Goal: Information Seeking & Learning: Compare options

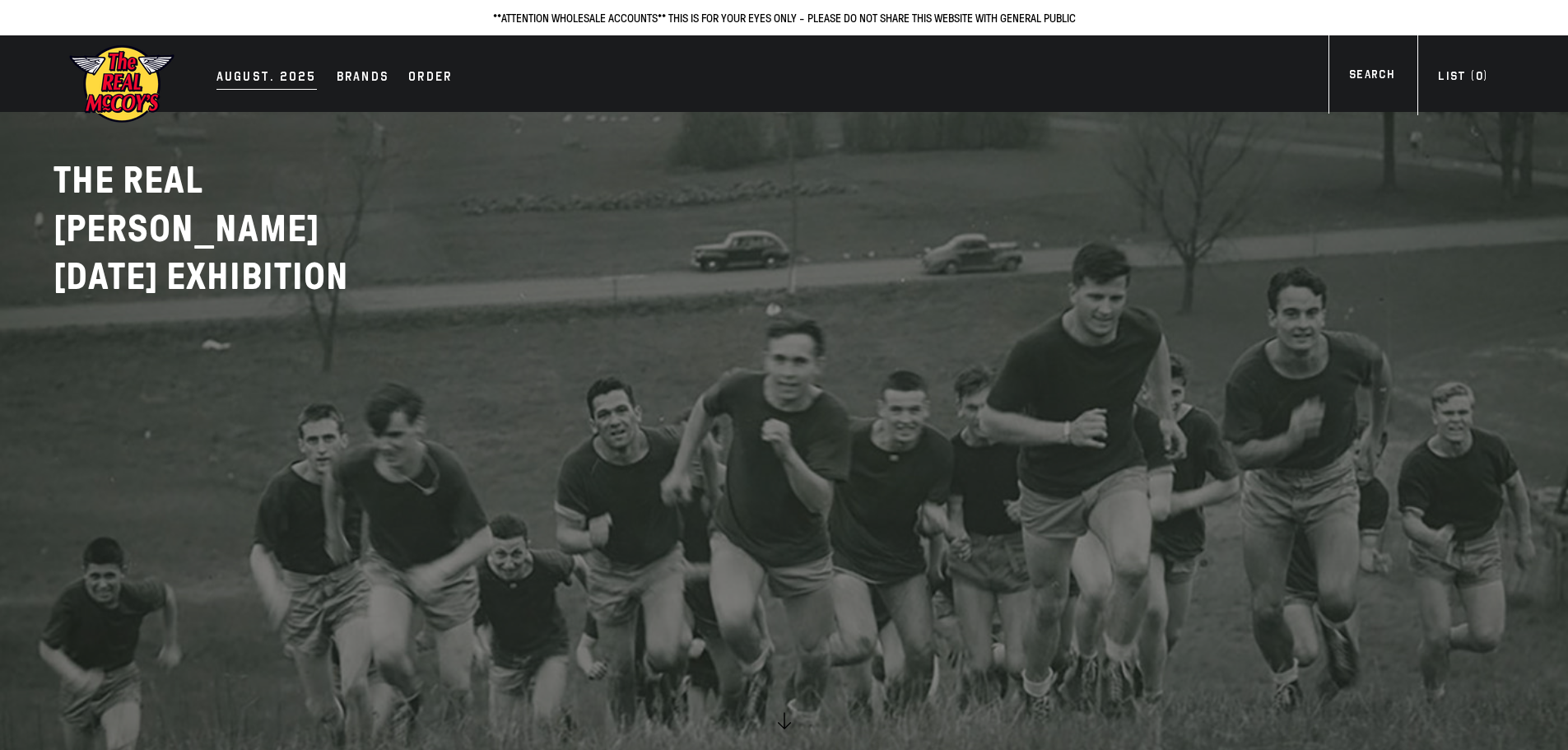
click at [253, 73] on div "AUGUST. 2025" at bounding box center [266, 78] width 101 height 23
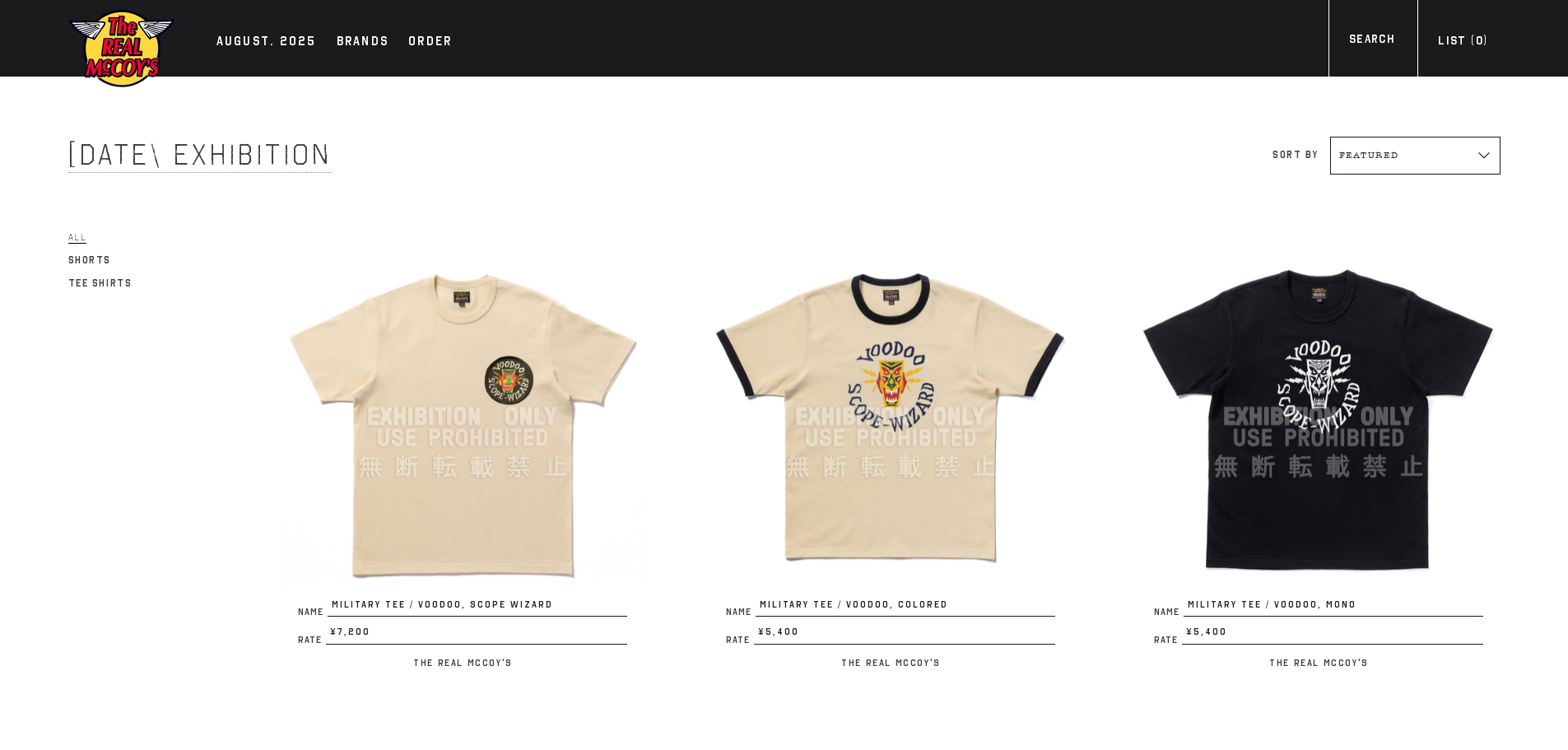
click at [481, 344] on img at bounding box center [462, 416] width 362 height 362
click at [890, 354] on img at bounding box center [890, 416] width 362 height 362
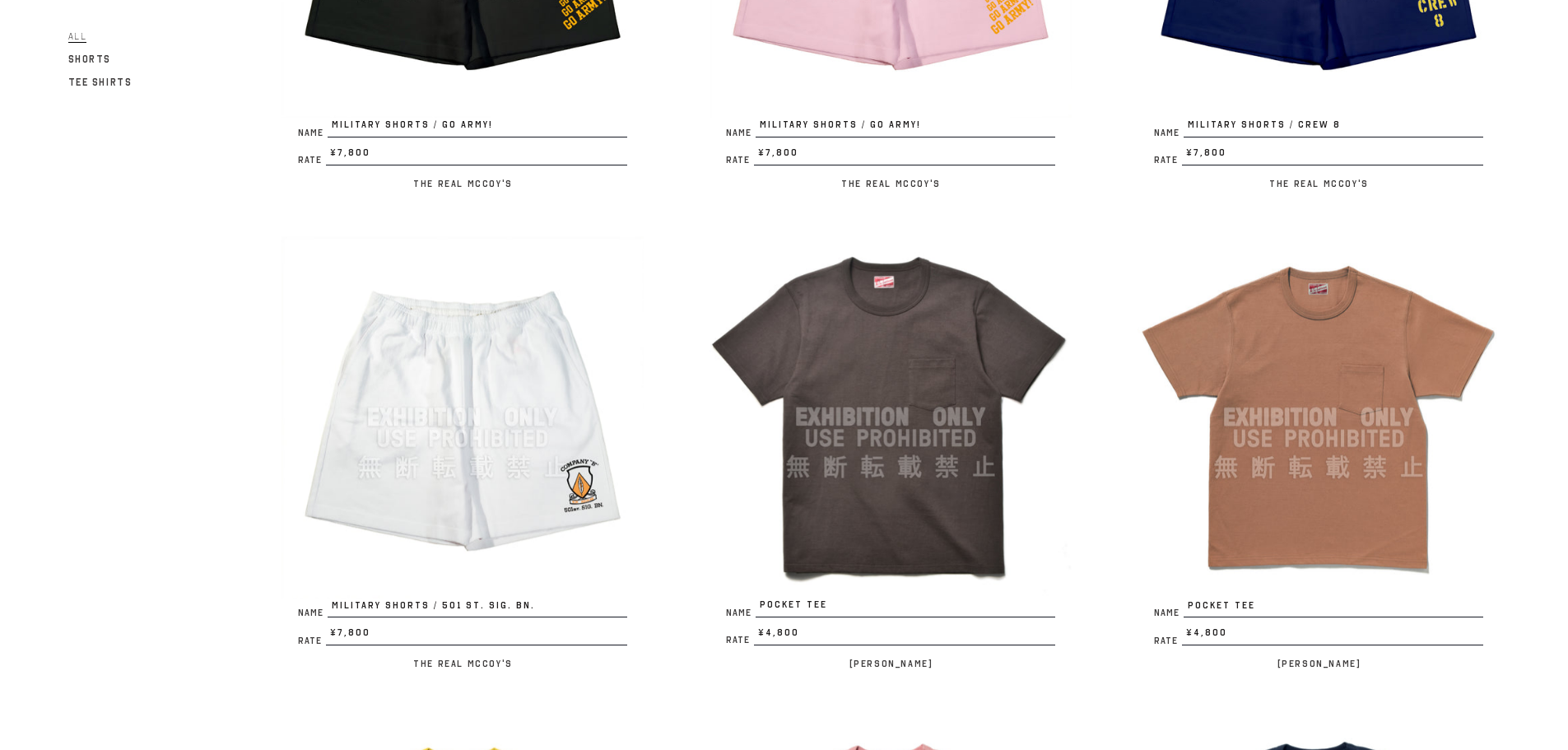
scroll to position [2524, 0]
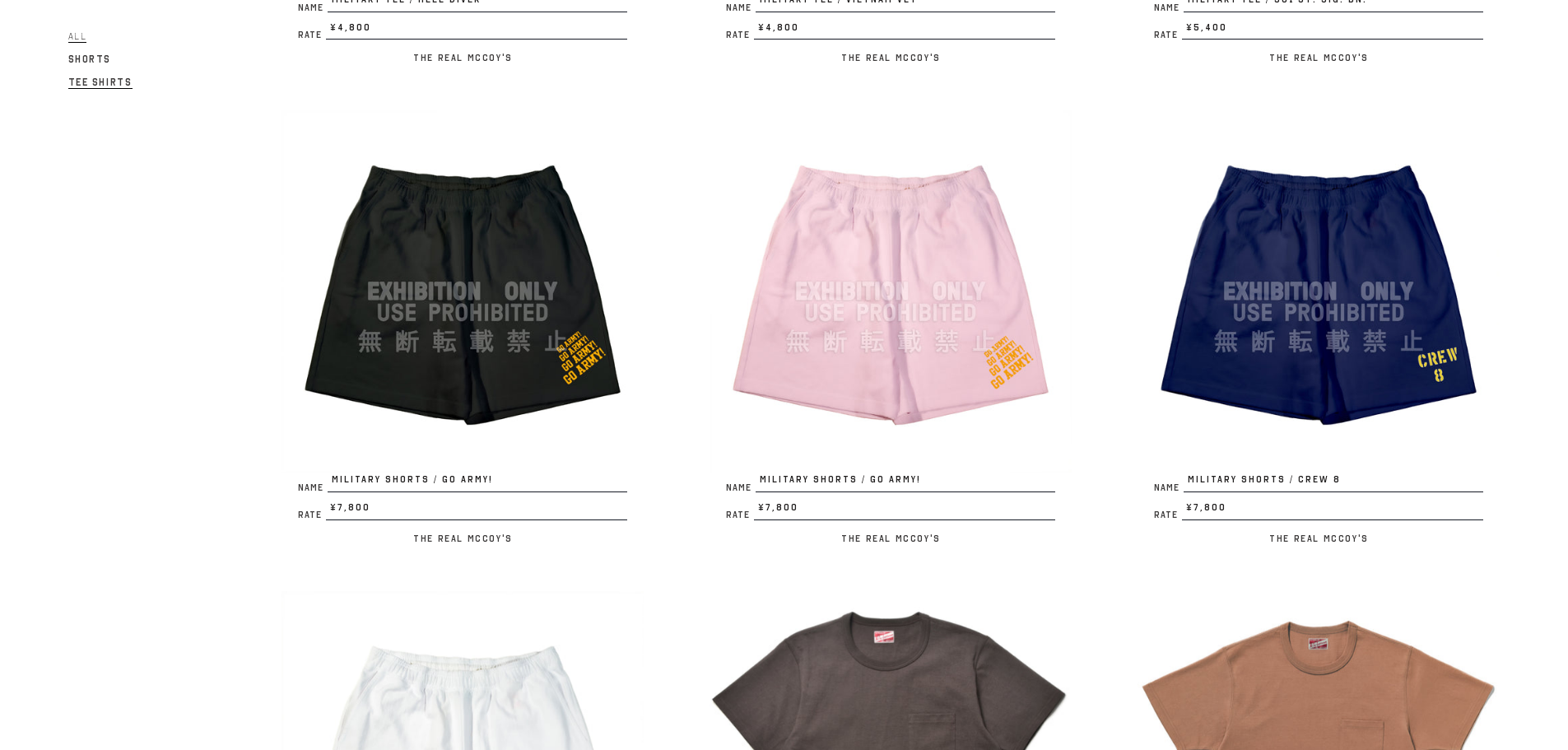
click at [103, 81] on span "Tee Shirts" at bounding box center [101, 82] width 64 height 12
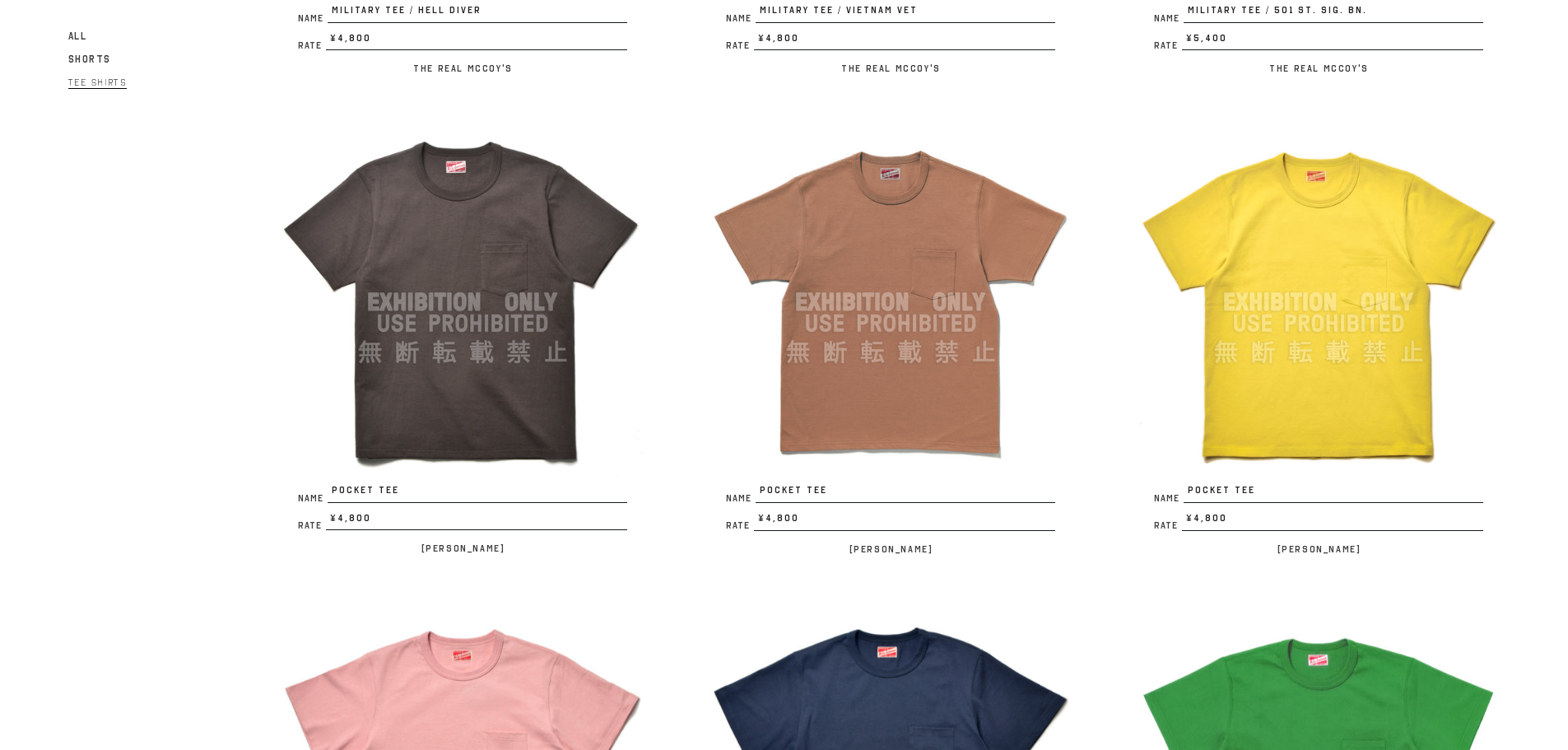
scroll to position [2524, 0]
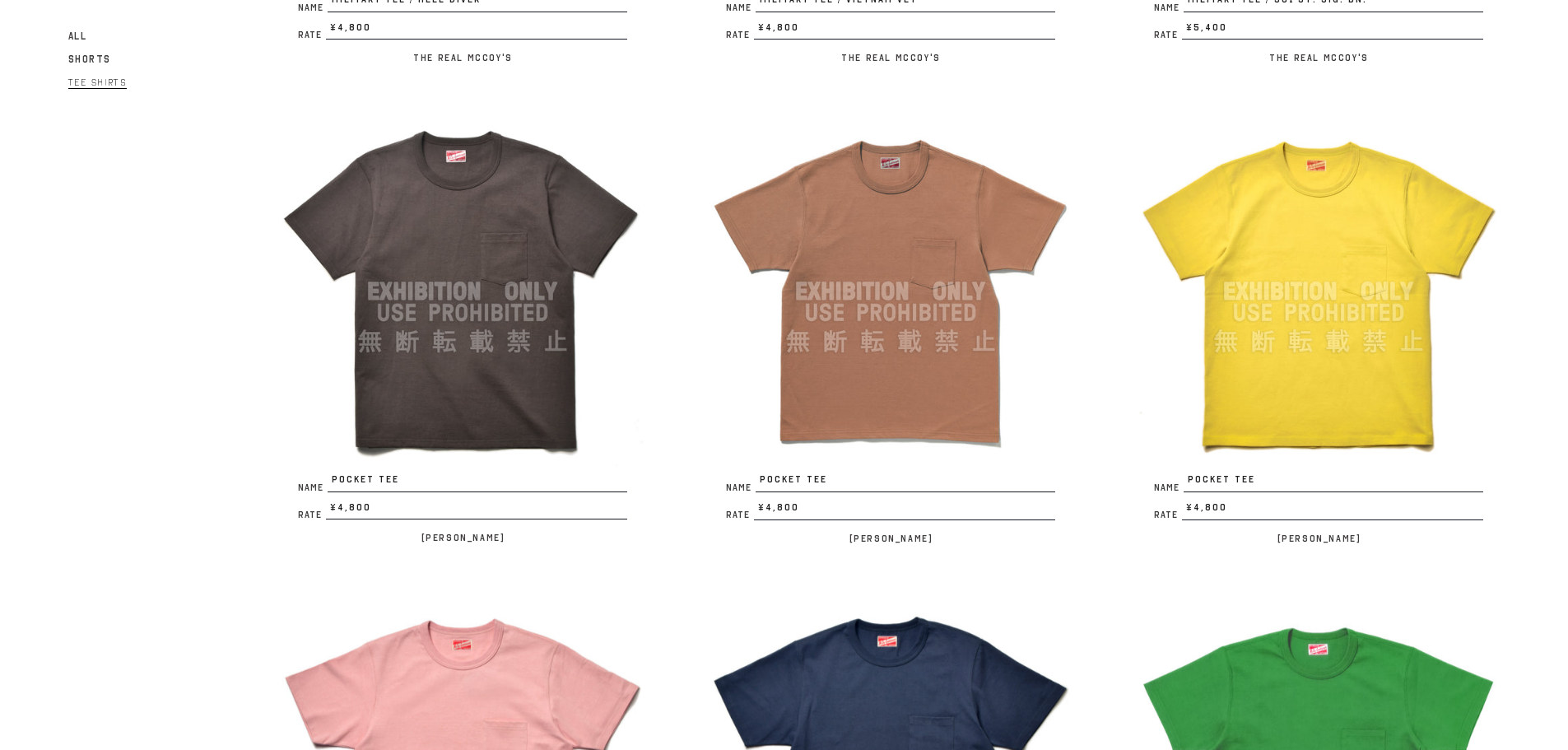
click at [480, 340] on img at bounding box center [462, 291] width 362 height 362
click at [468, 275] on img at bounding box center [462, 291] width 362 height 362
click at [862, 262] on img at bounding box center [890, 291] width 362 height 362
click at [1282, 311] on img at bounding box center [1319, 291] width 362 height 362
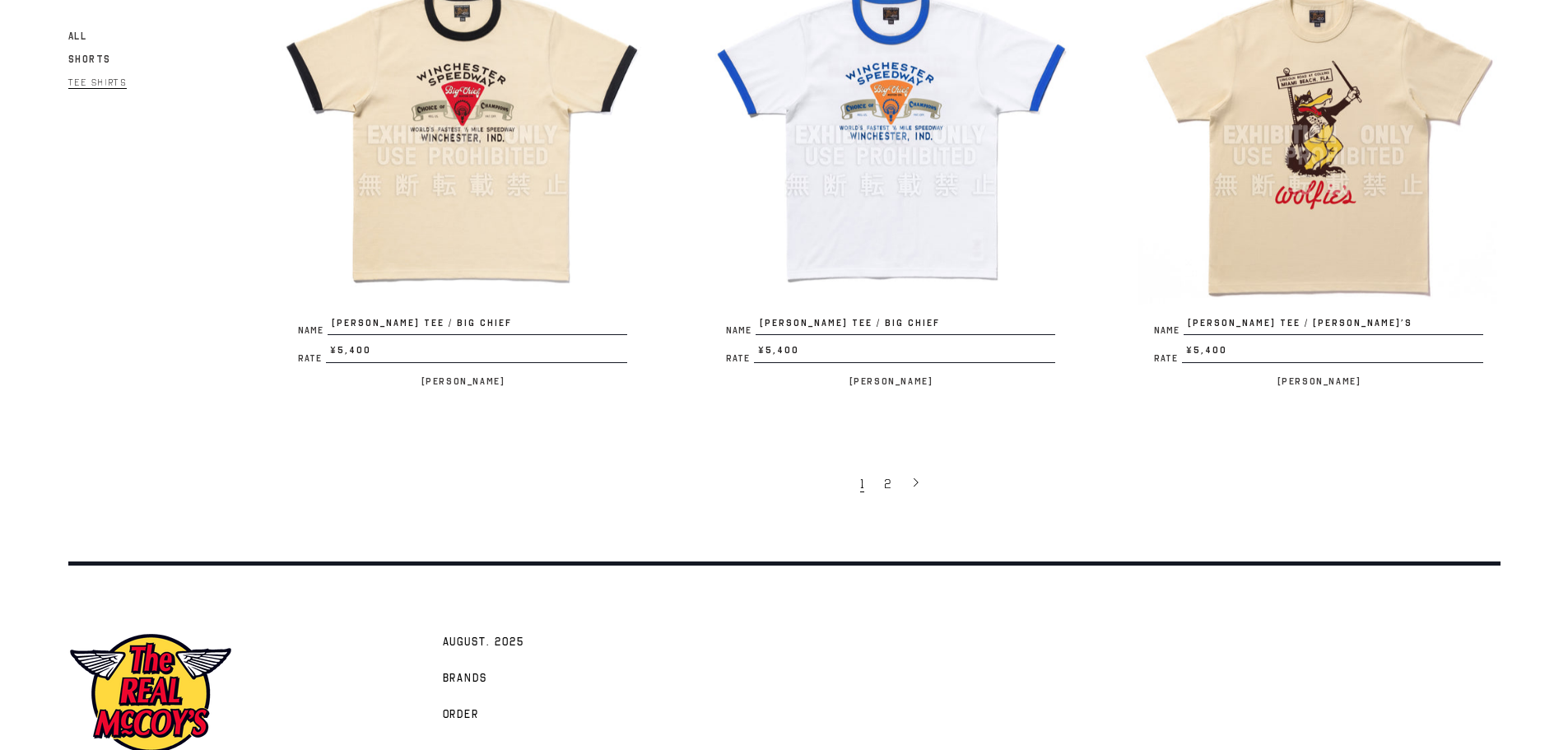
scroll to position [3512, 0]
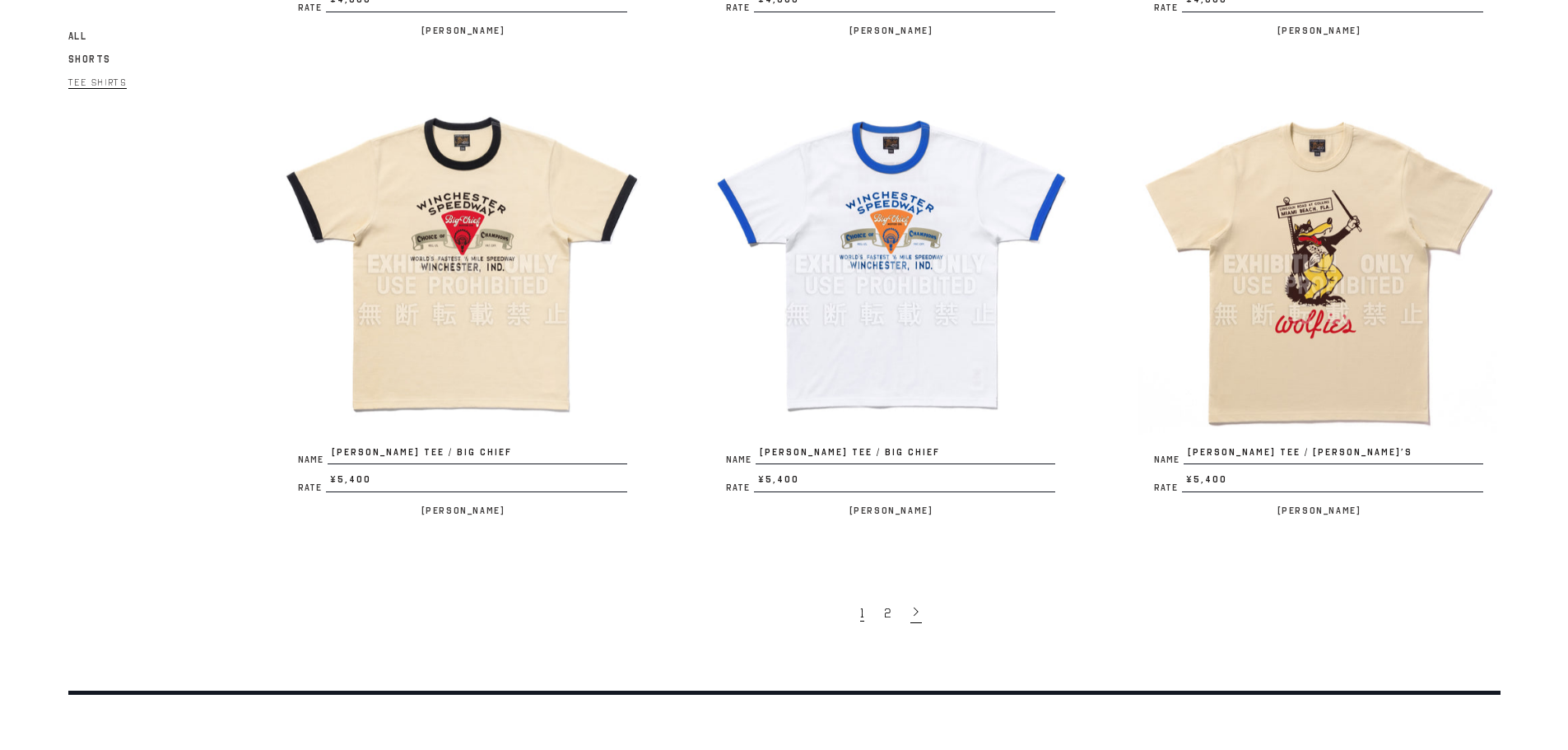
click at [916, 608] on icon at bounding box center [916, 612] width 11 height 11
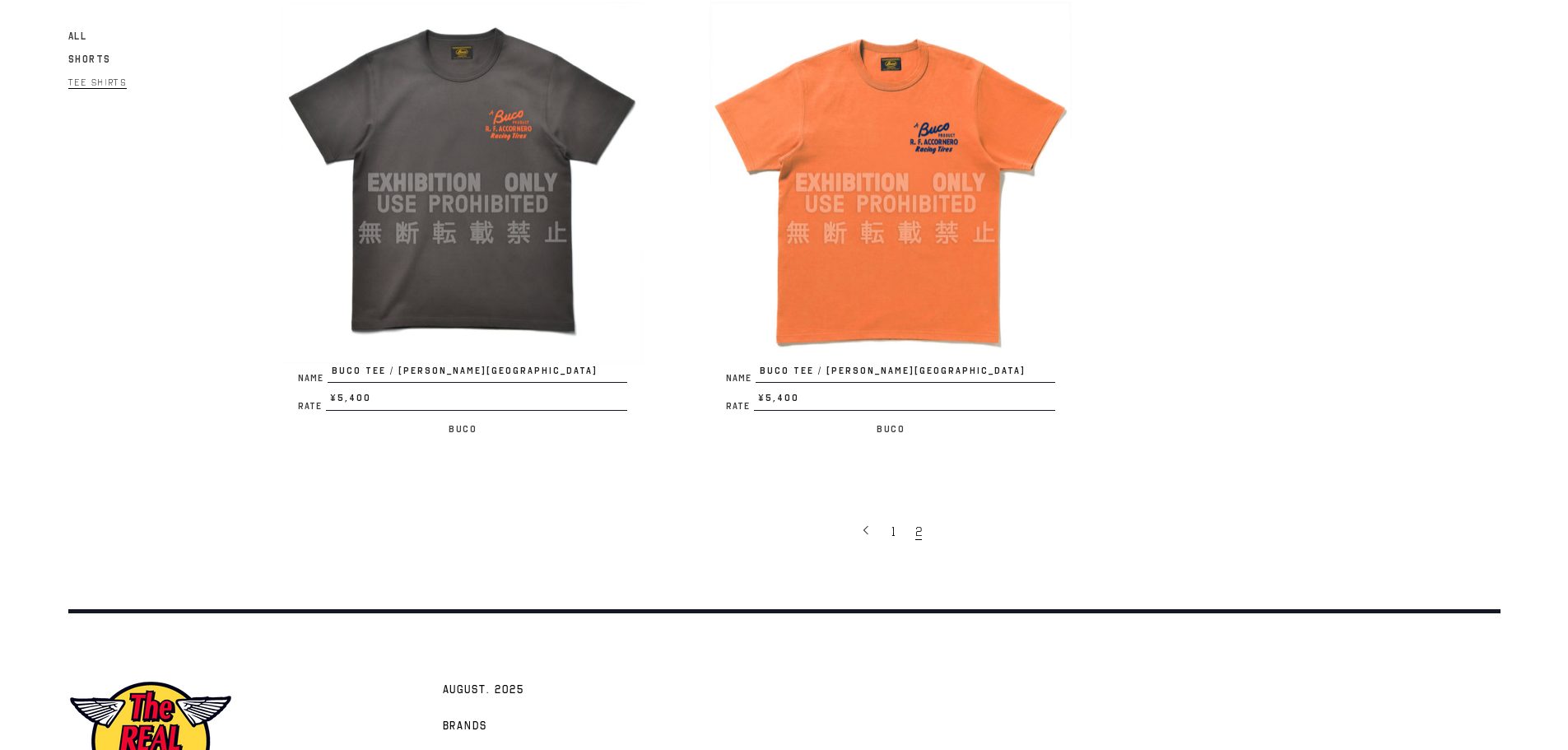
scroll to position [3732, 0]
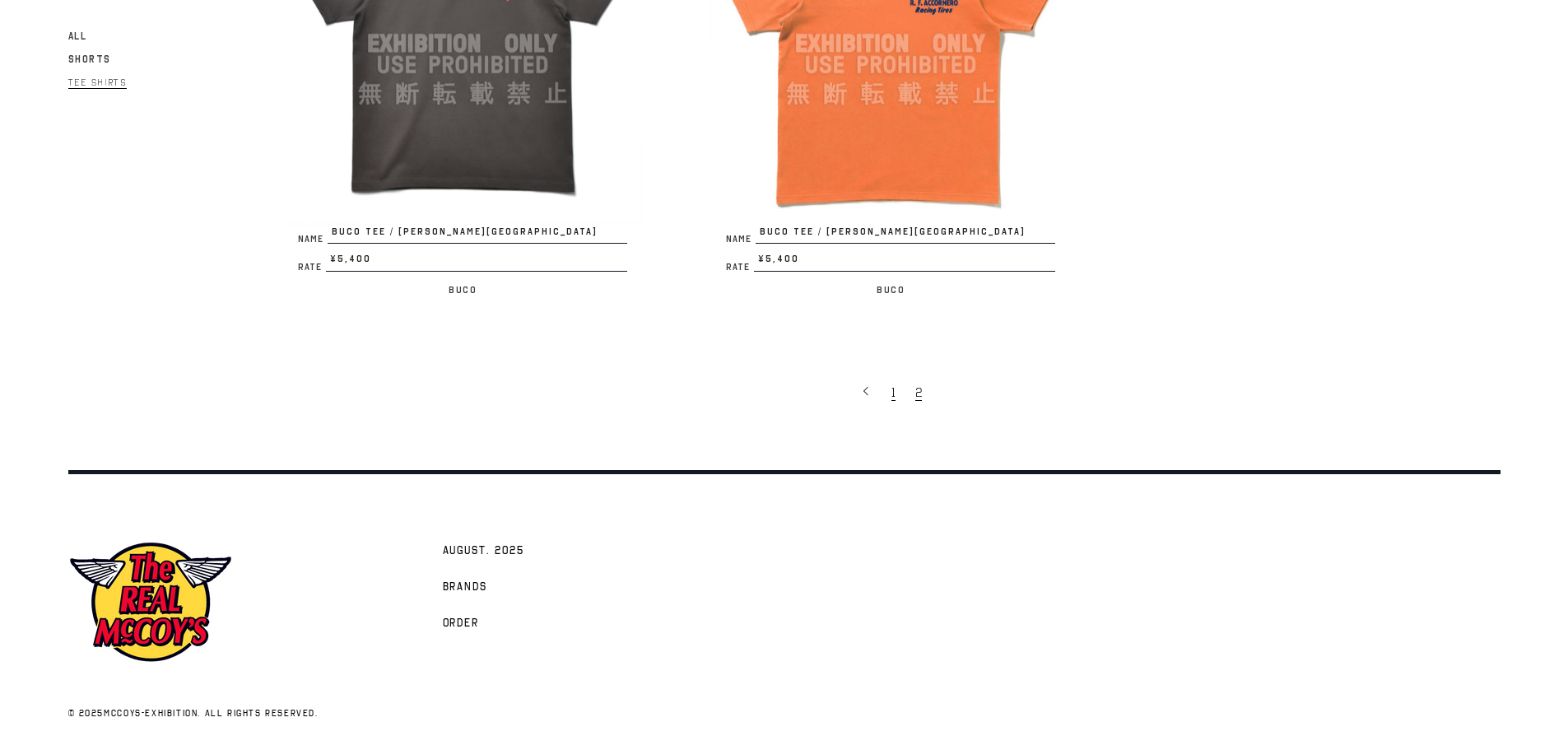
click at [889, 395] on link "1" at bounding box center [894, 391] width 24 height 35
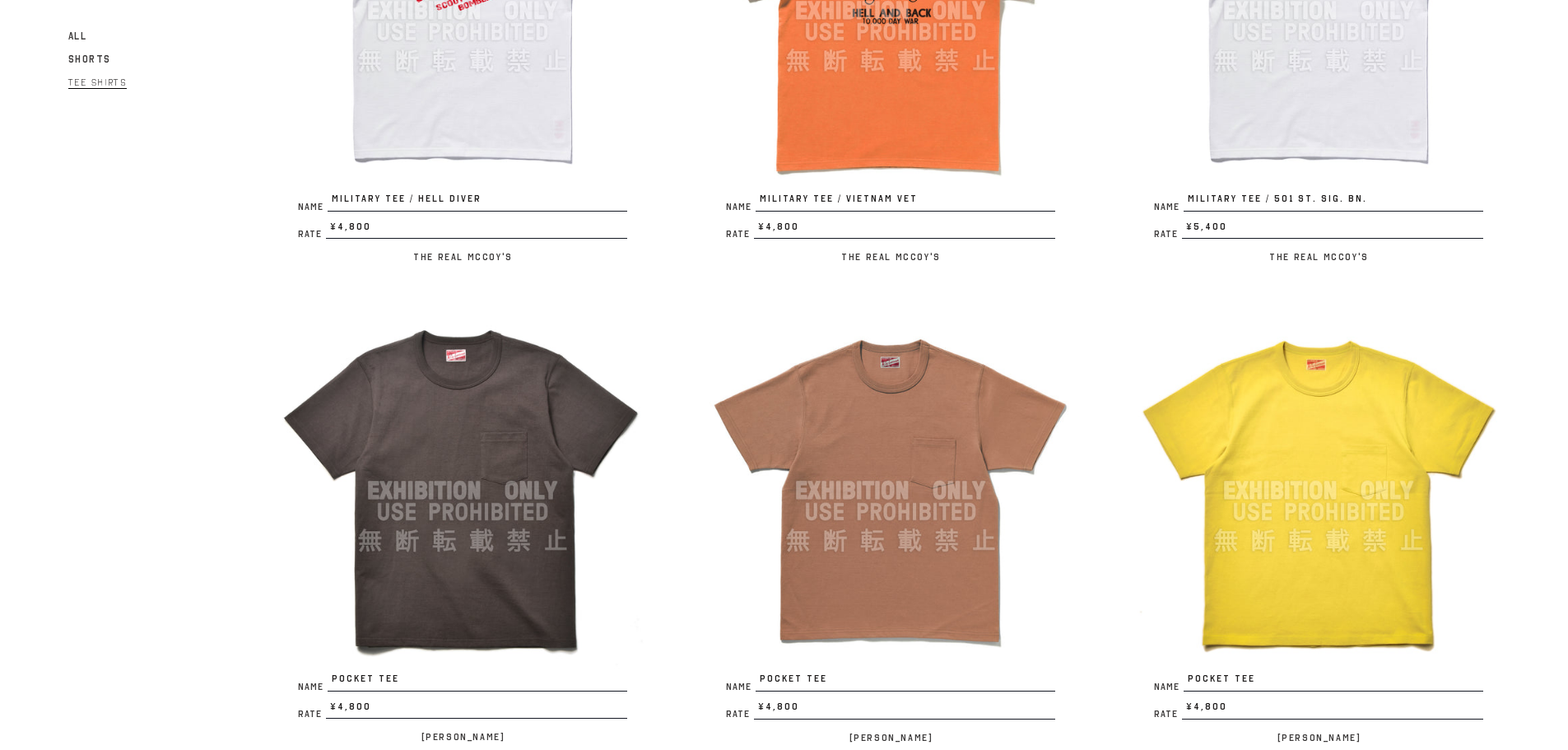
scroll to position [2414, 0]
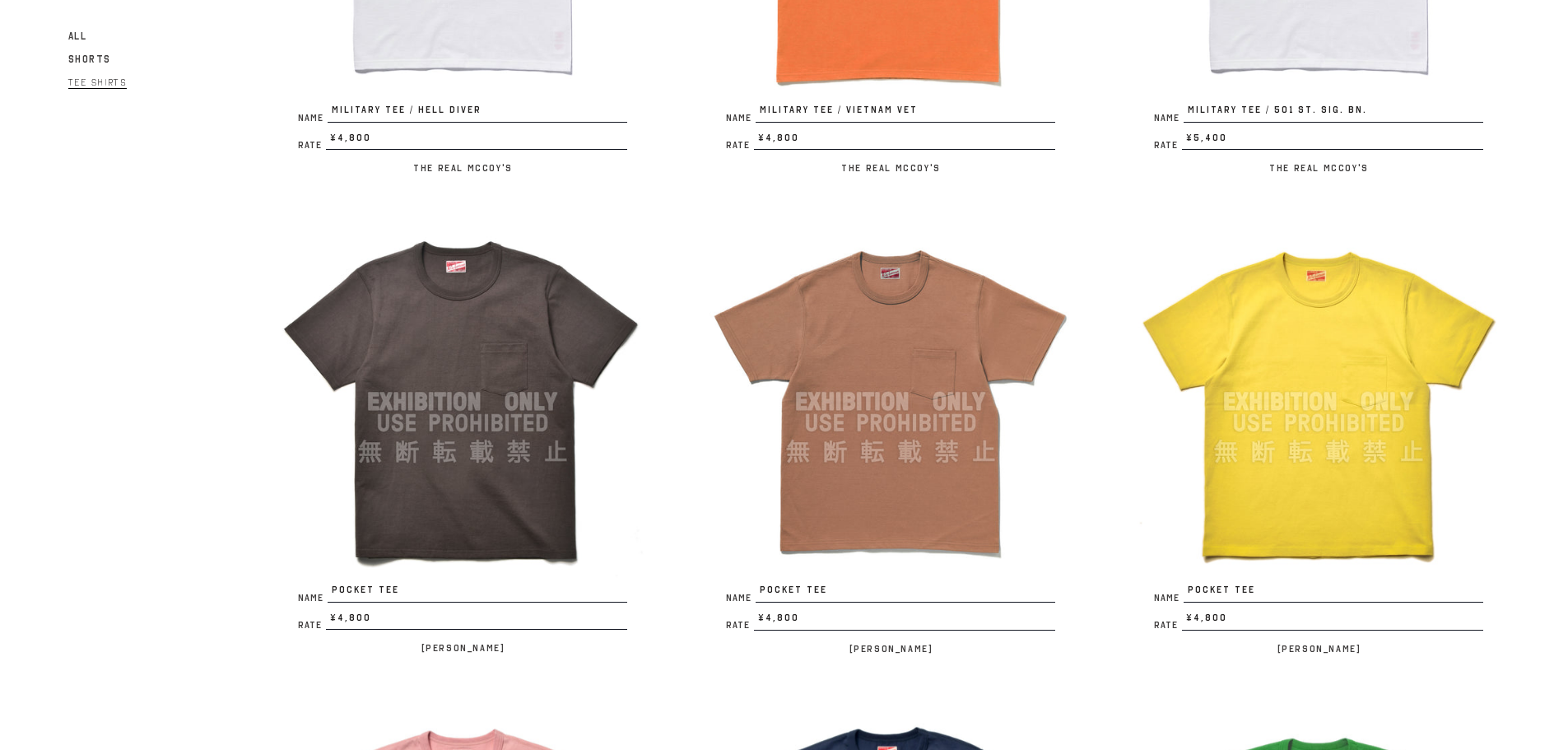
click at [848, 425] on img at bounding box center [890, 401] width 362 height 362
click at [879, 306] on img at bounding box center [890, 401] width 362 height 362
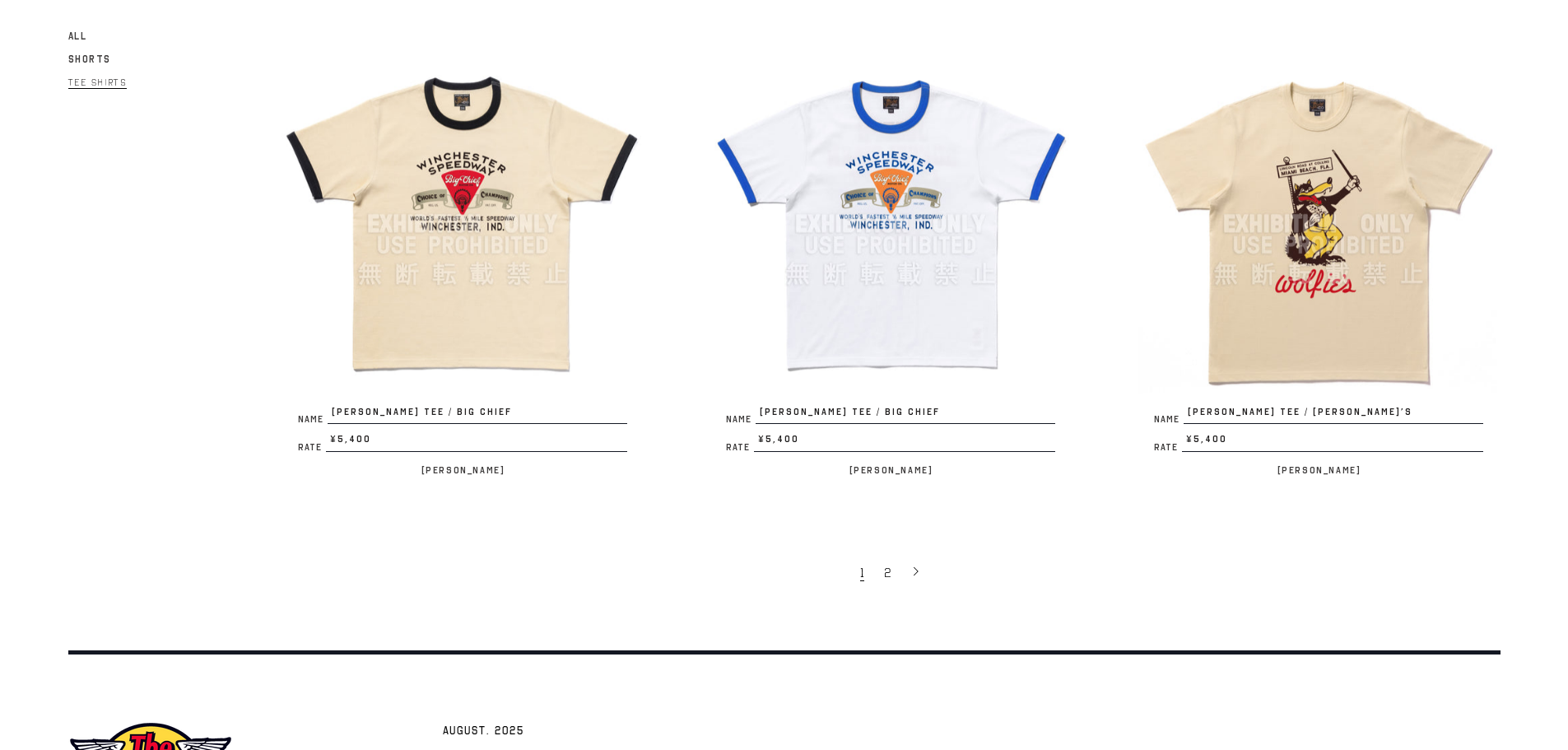
scroll to position [3621, 0]
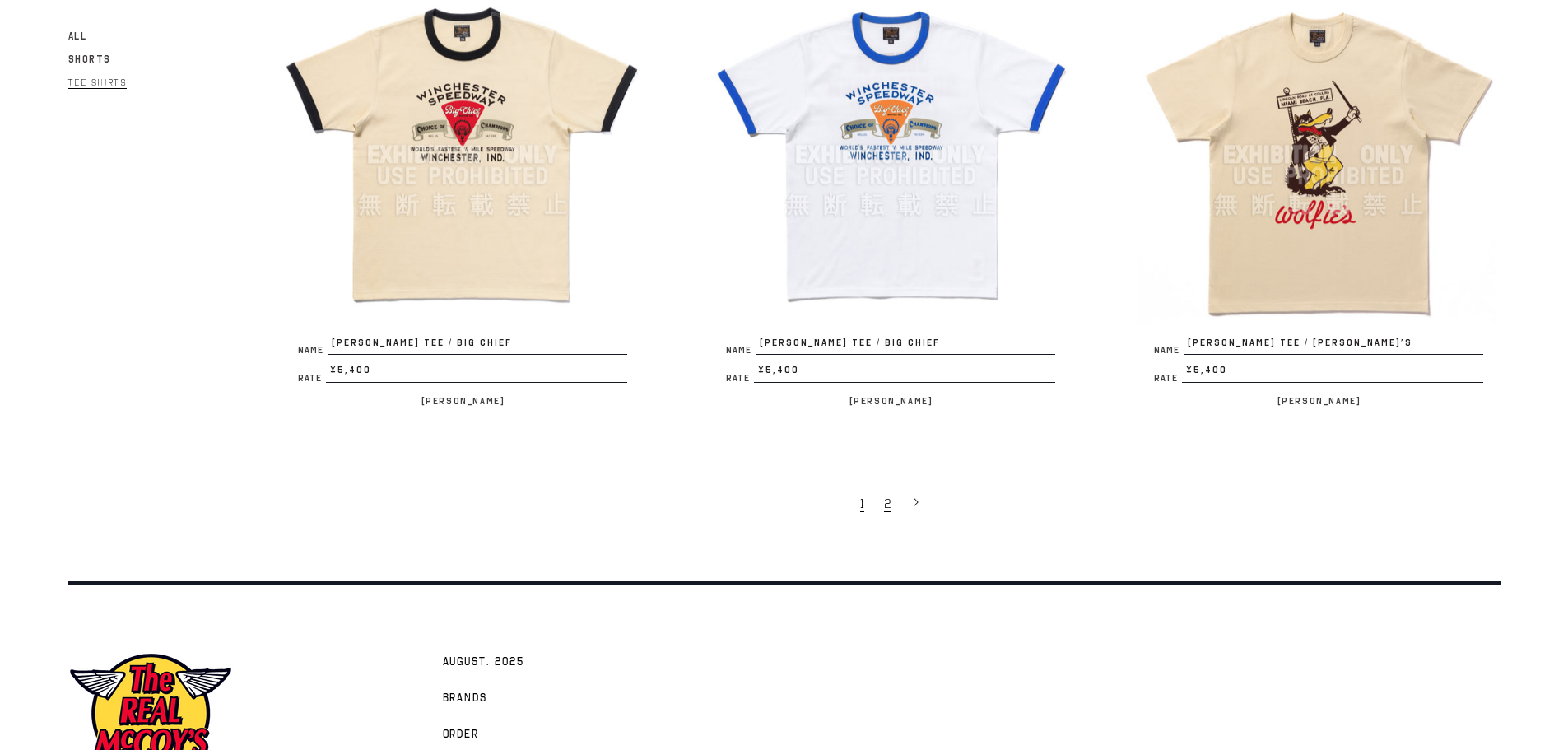
click at [891, 504] on link "2" at bounding box center [889, 503] width 26 height 35
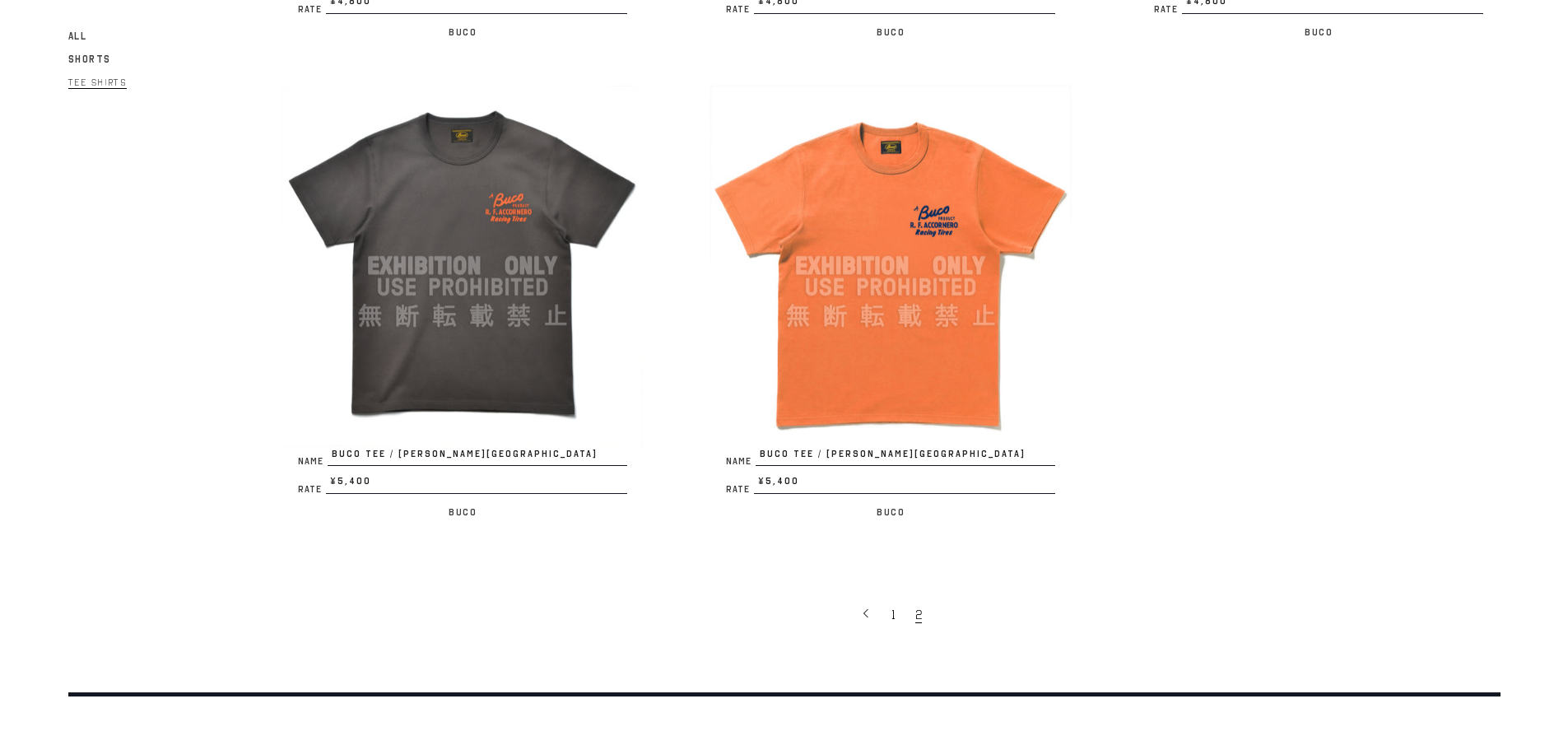
scroll to position [3512, 0]
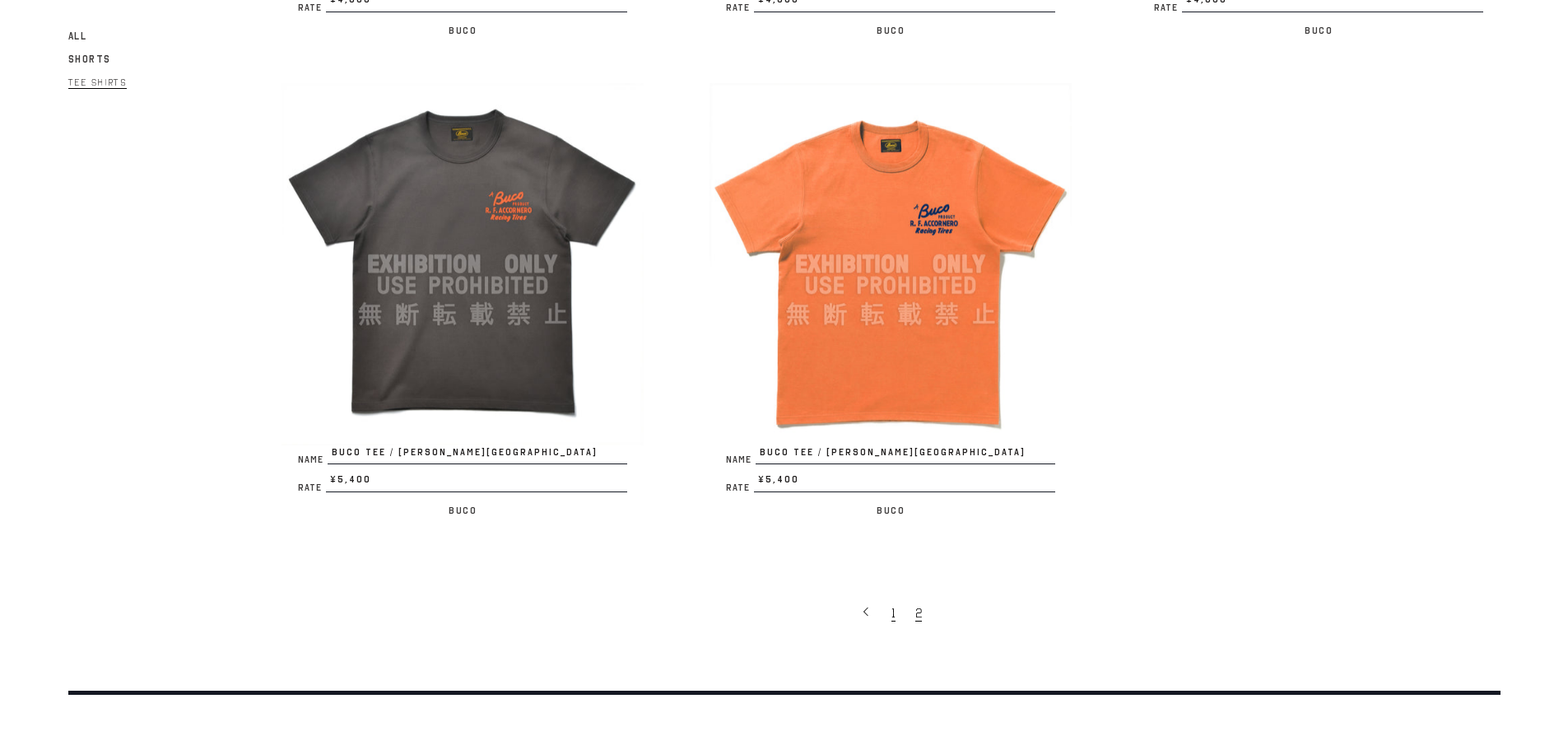
click at [888, 611] on link "1" at bounding box center [894, 612] width 24 height 35
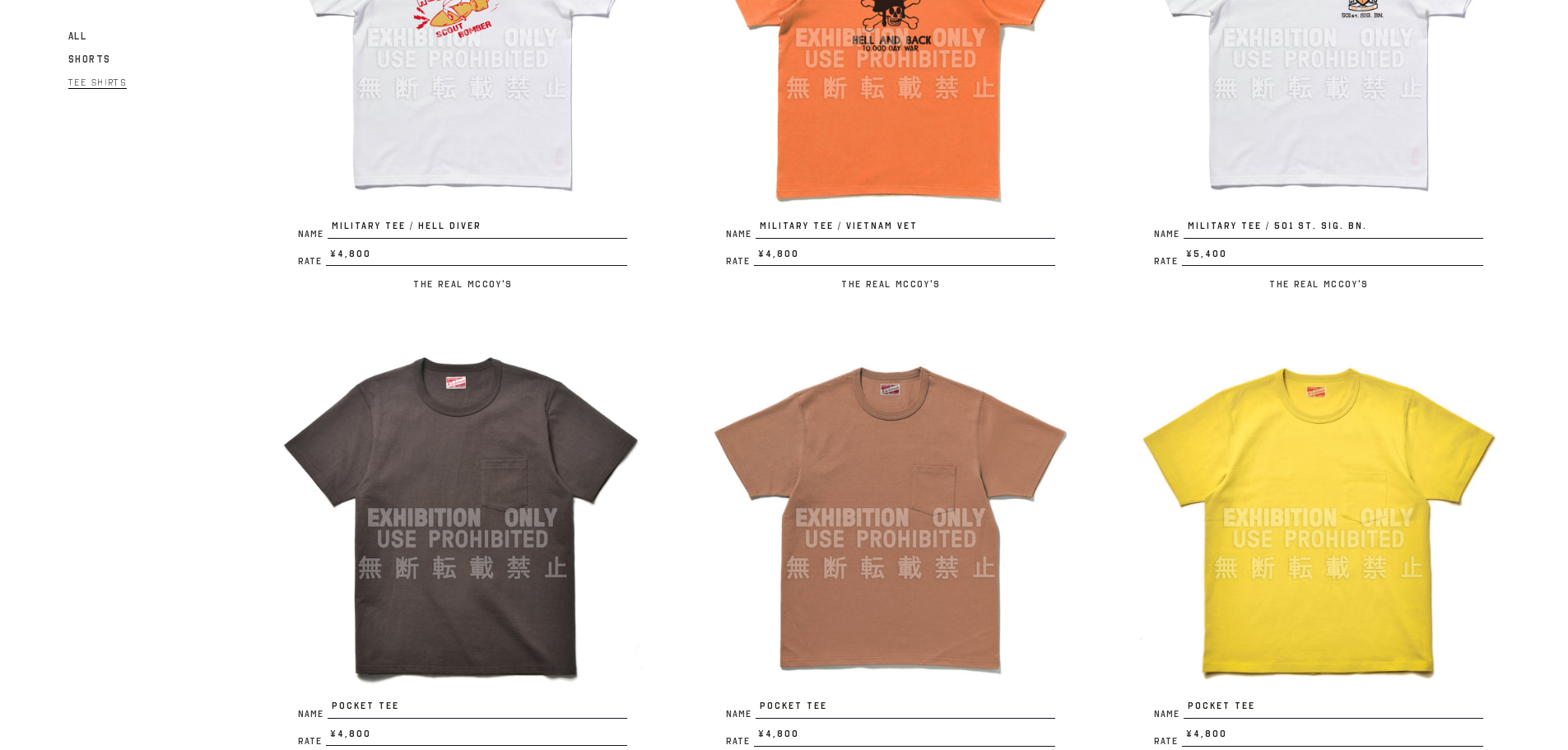
scroll to position [2414, 0]
